Goal: Transaction & Acquisition: Subscribe to service/newsletter

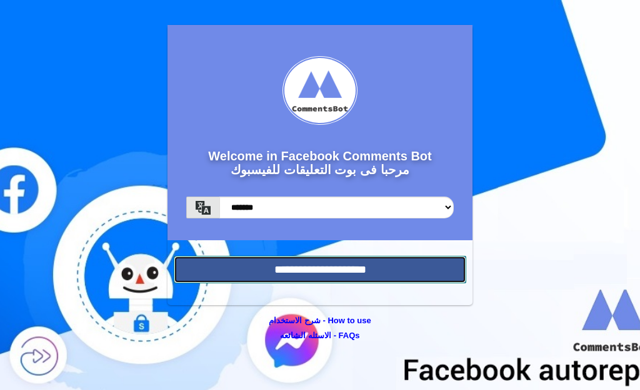
click at [341, 278] on input "**********" at bounding box center [320, 269] width 292 height 27
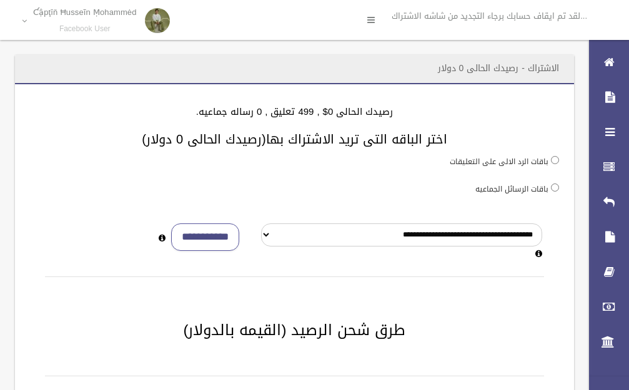
click at [447, 70] on header "الاشتراك - رصيدك الحالى 0 دولار" at bounding box center [498, 68] width 151 height 24
click at [537, 71] on header "الاشتراك - رصيدك الحالى 0 دولار" at bounding box center [498, 68] width 151 height 24
